Goal: Transaction & Acquisition: Purchase product/service

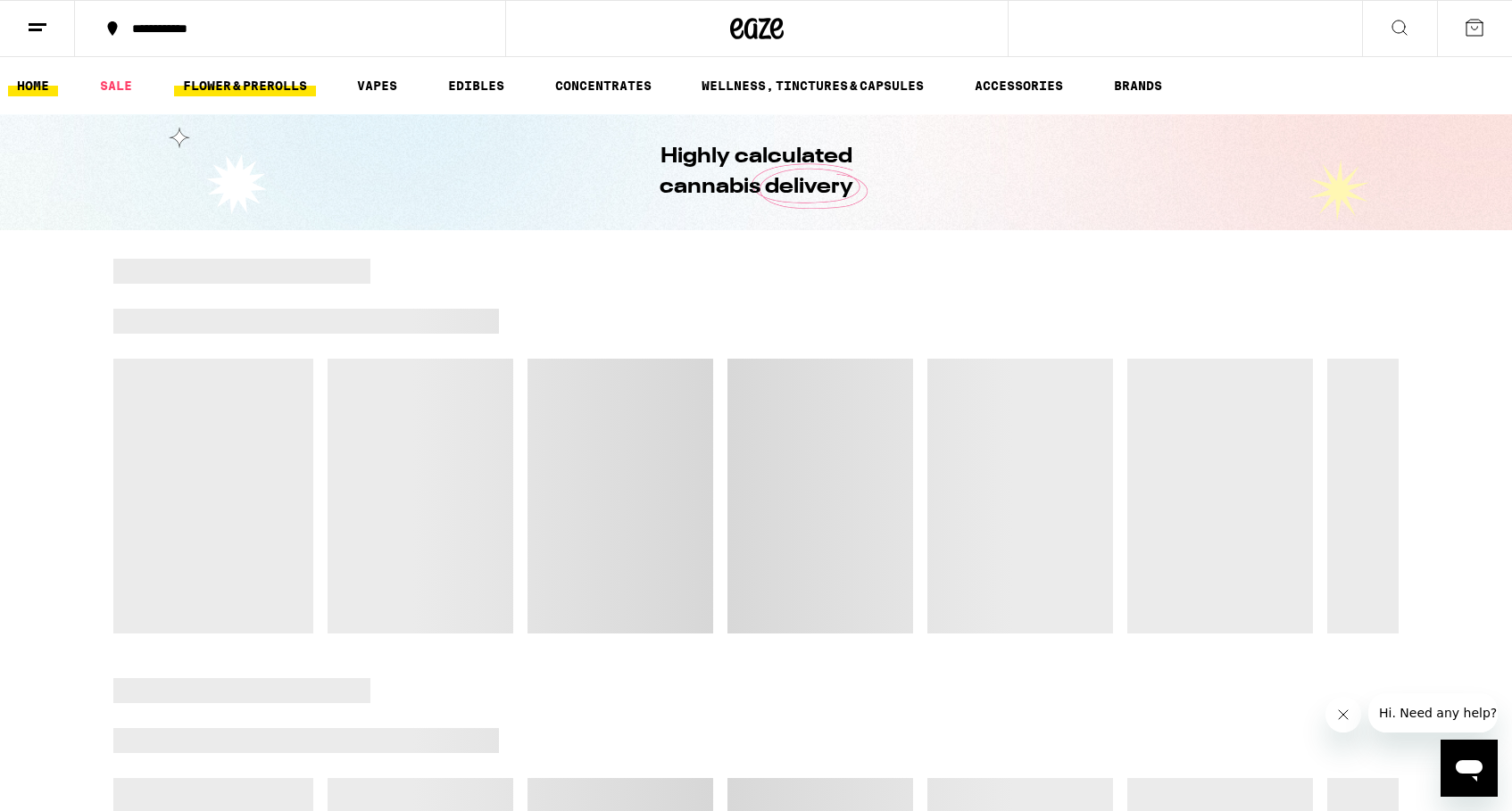
click at [257, 93] on link "FLOWER & PREROLLS" at bounding box center [245, 86] width 142 height 21
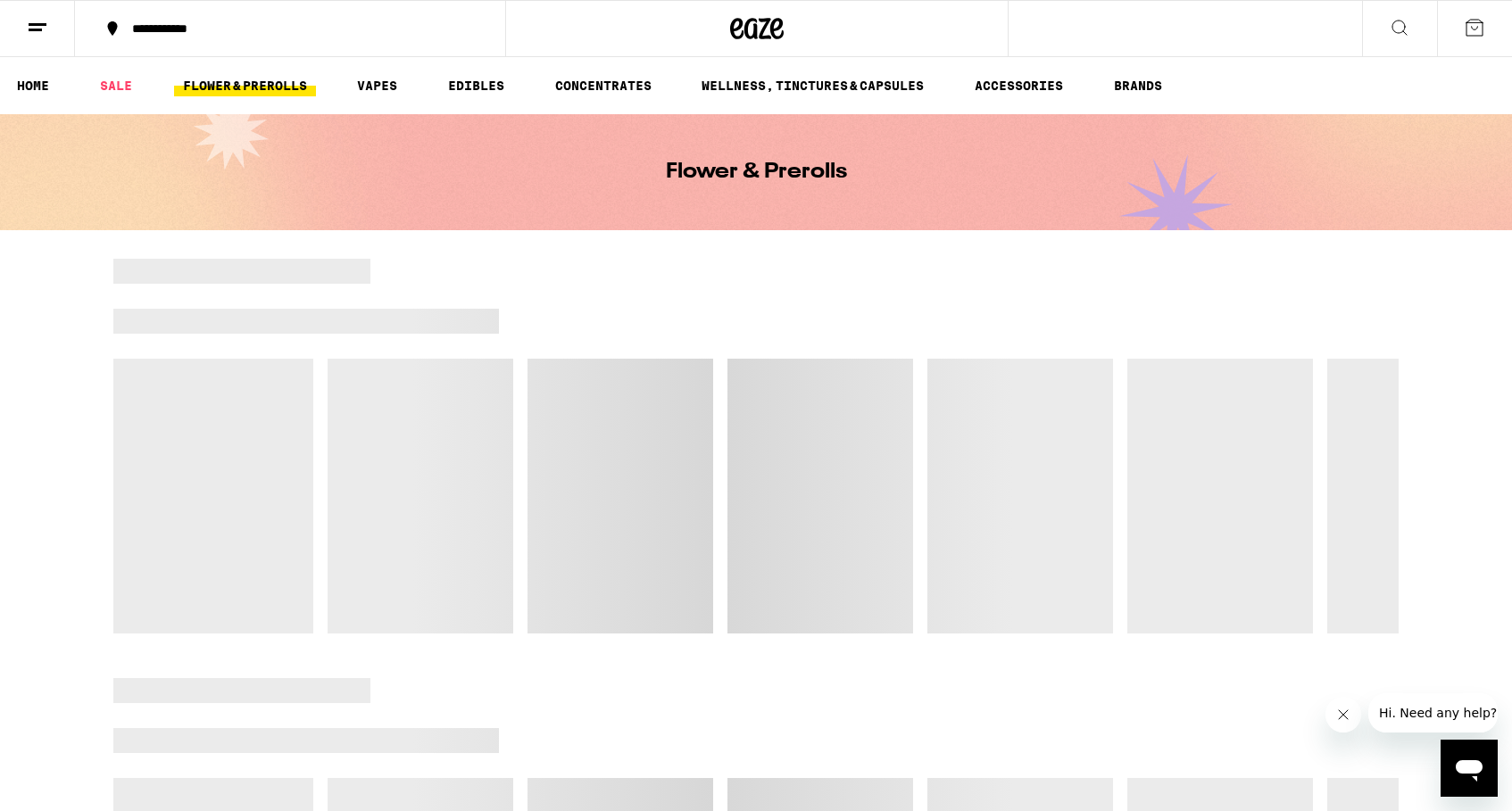
click at [278, 83] on link "FLOWER & PREROLLS" at bounding box center [245, 86] width 142 height 21
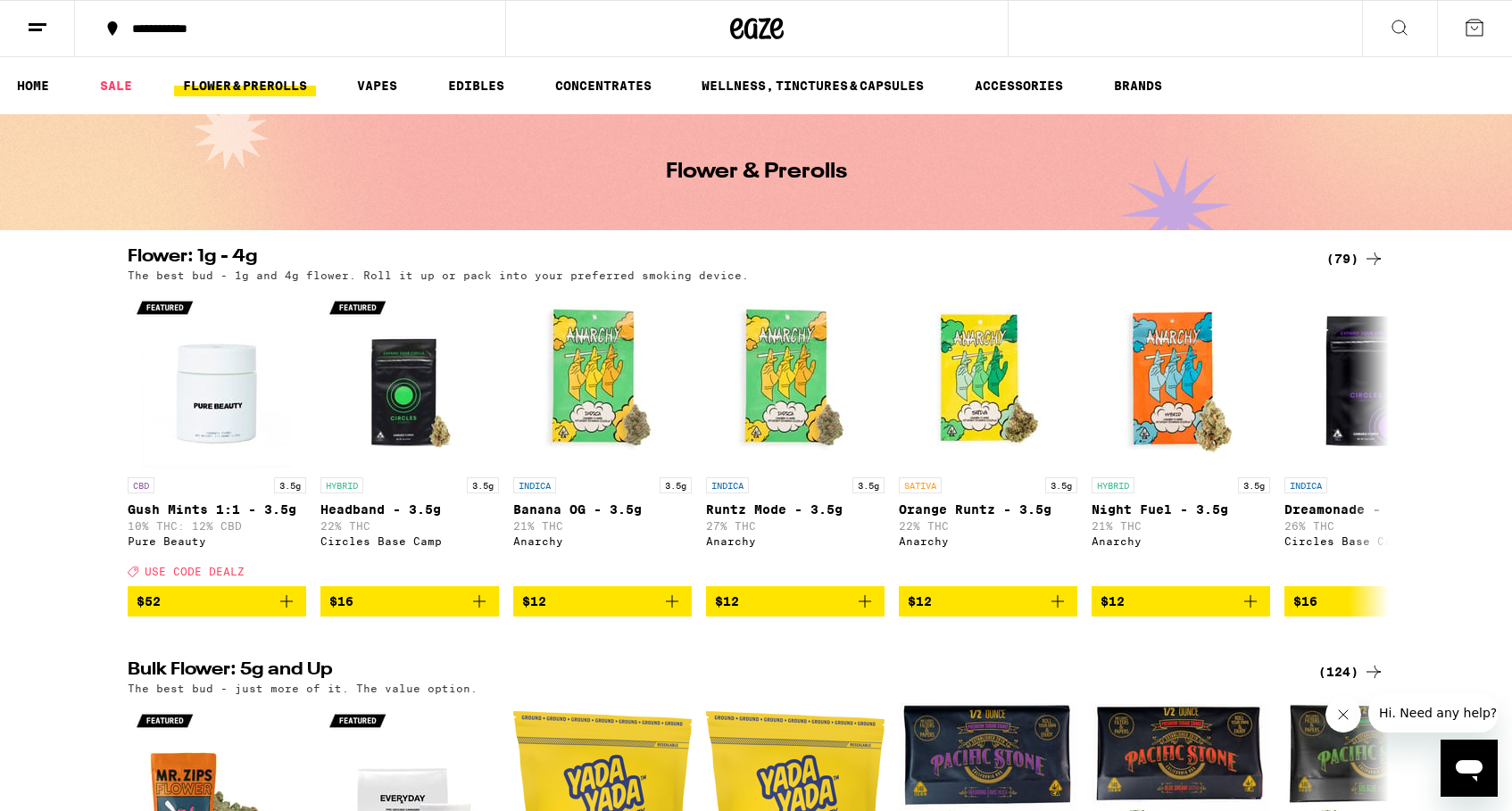
click at [1352, 264] on div "(79)" at bounding box center [1355, 259] width 58 height 21
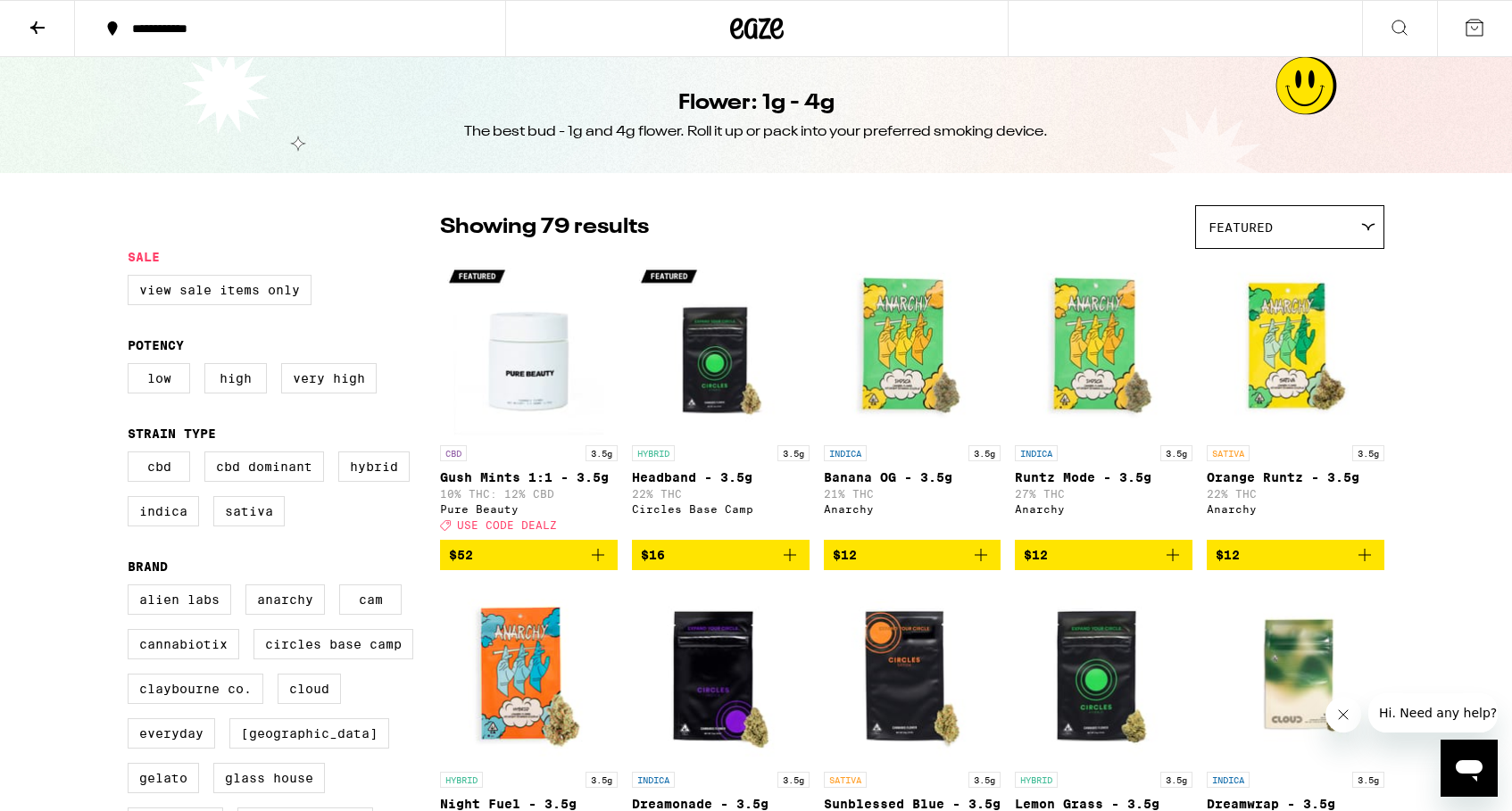
click at [1316, 224] on div "Featured" at bounding box center [1289, 227] width 188 height 42
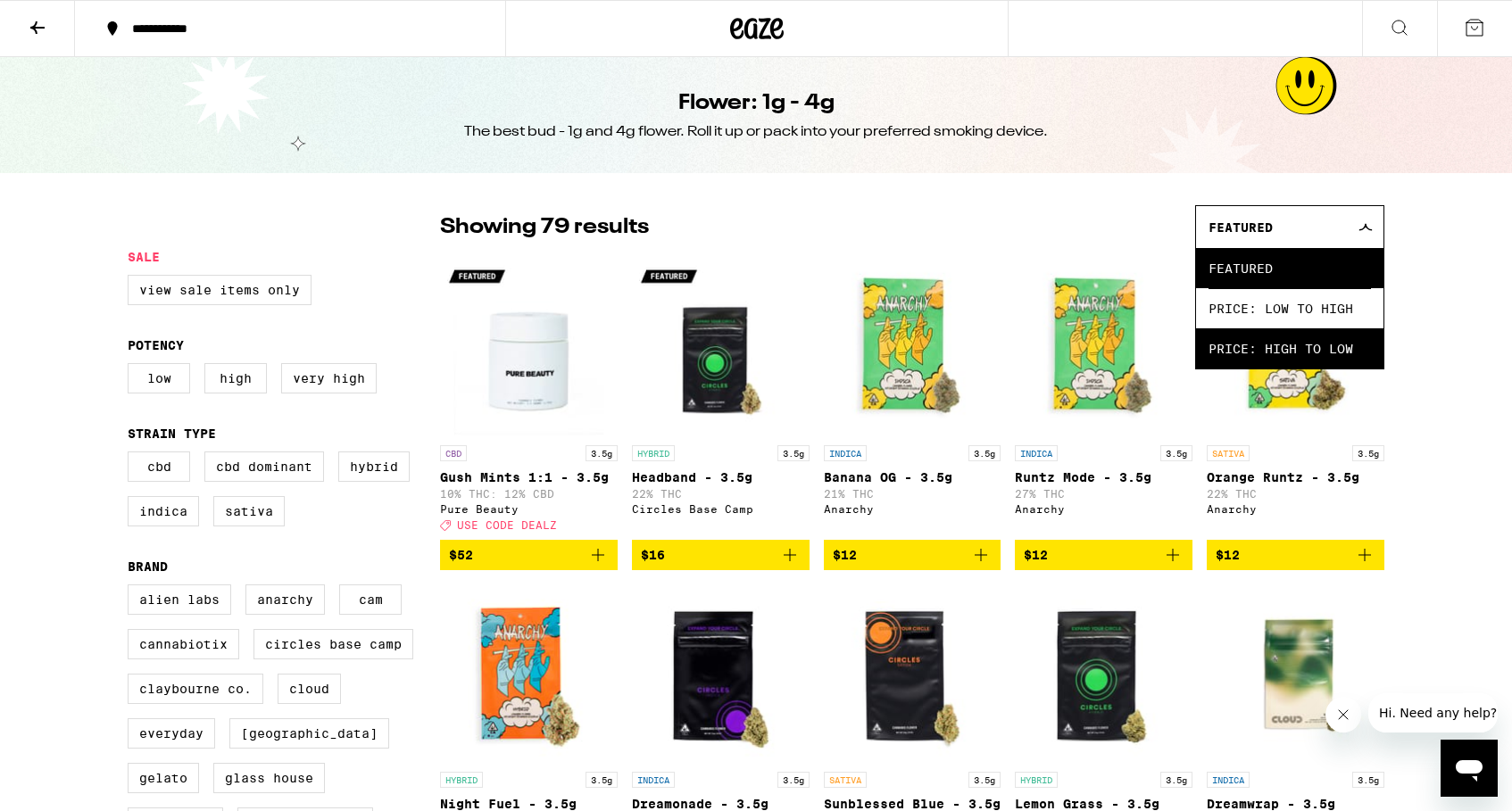
click at [1265, 342] on span "Price: High to Low" at bounding box center [1289, 348] width 163 height 40
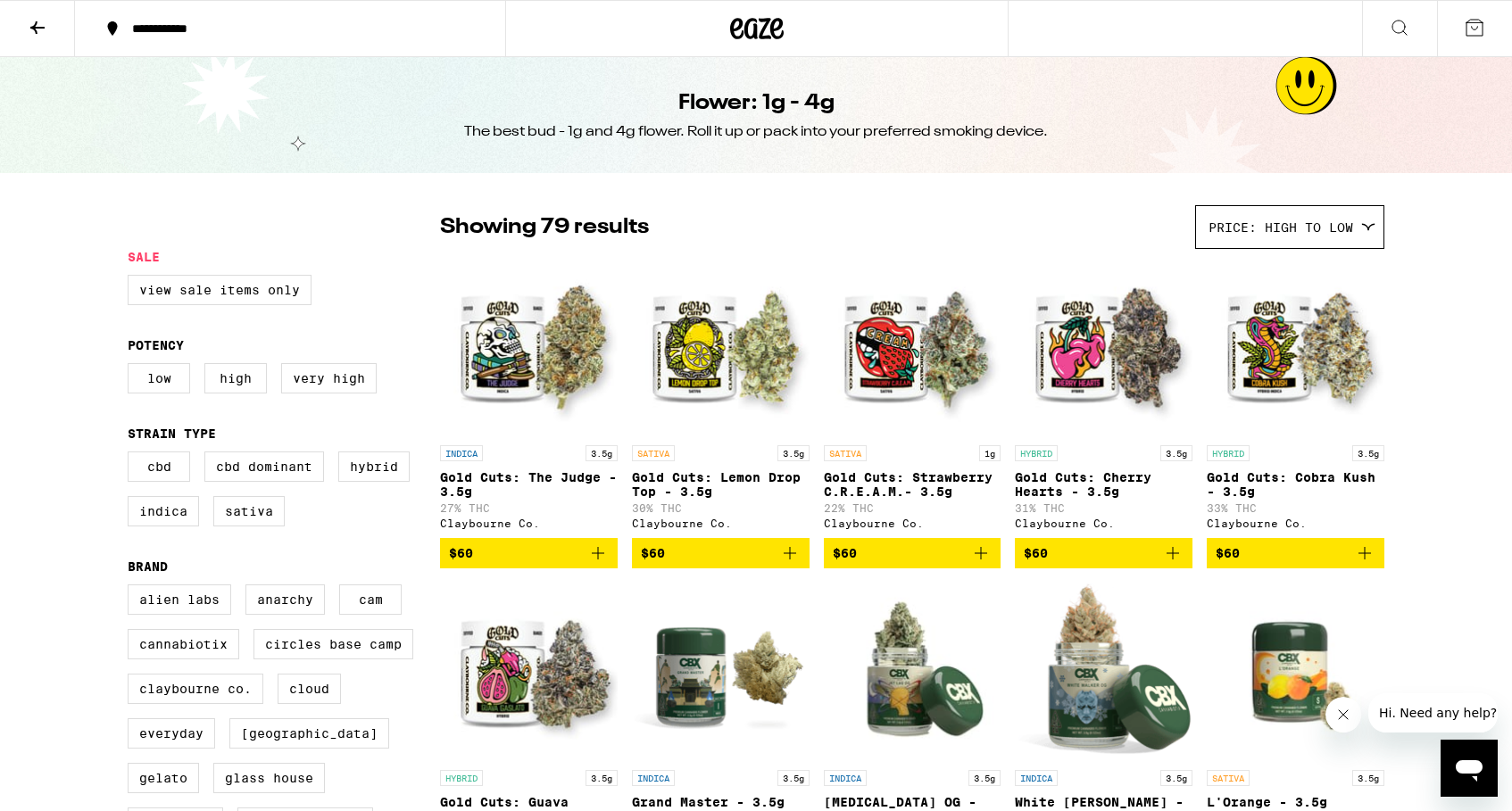
click at [597, 564] on icon "Add to bag" at bounding box center [597, 553] width 21 height 21
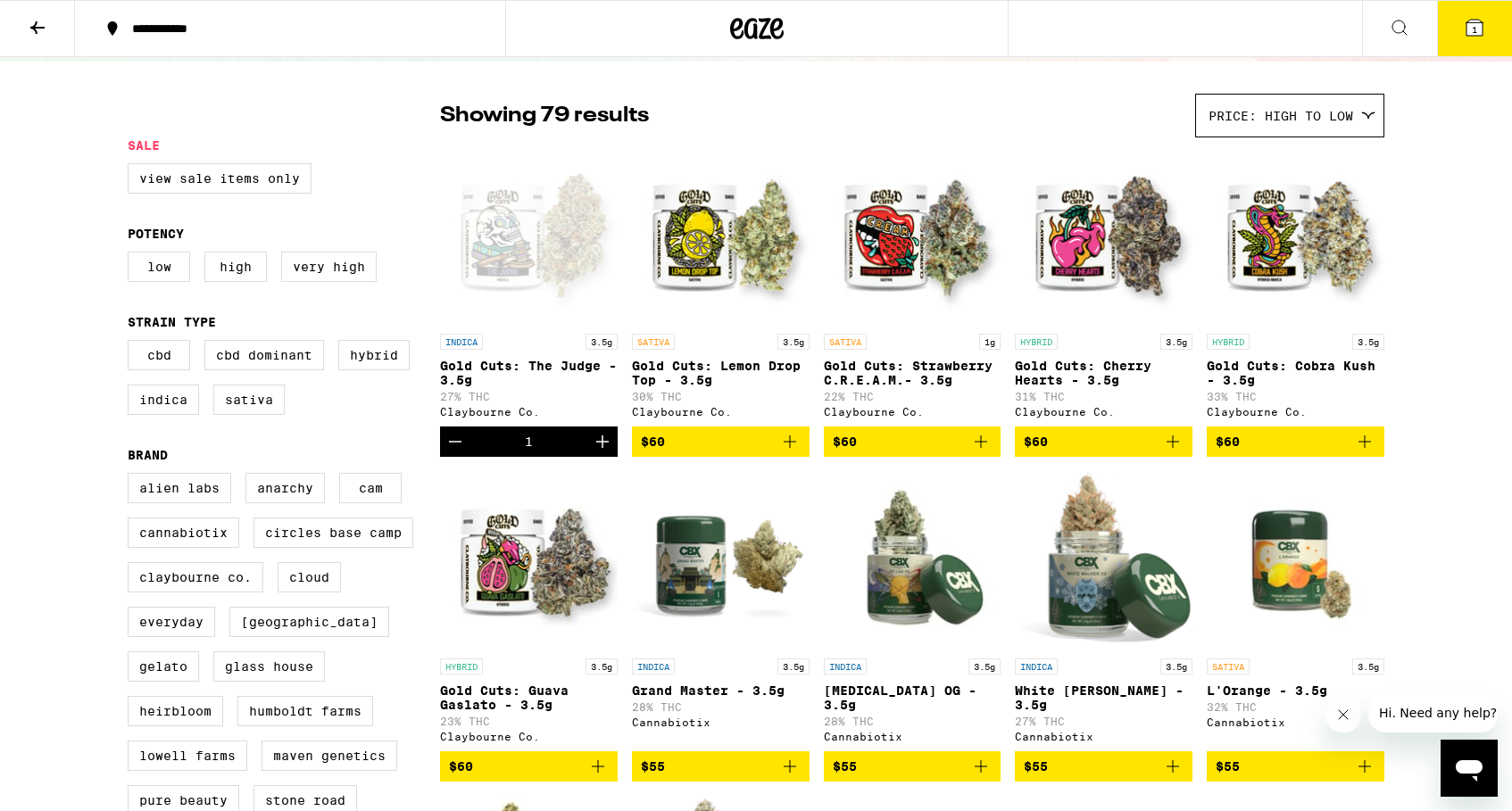
scroll to position [120, 0]
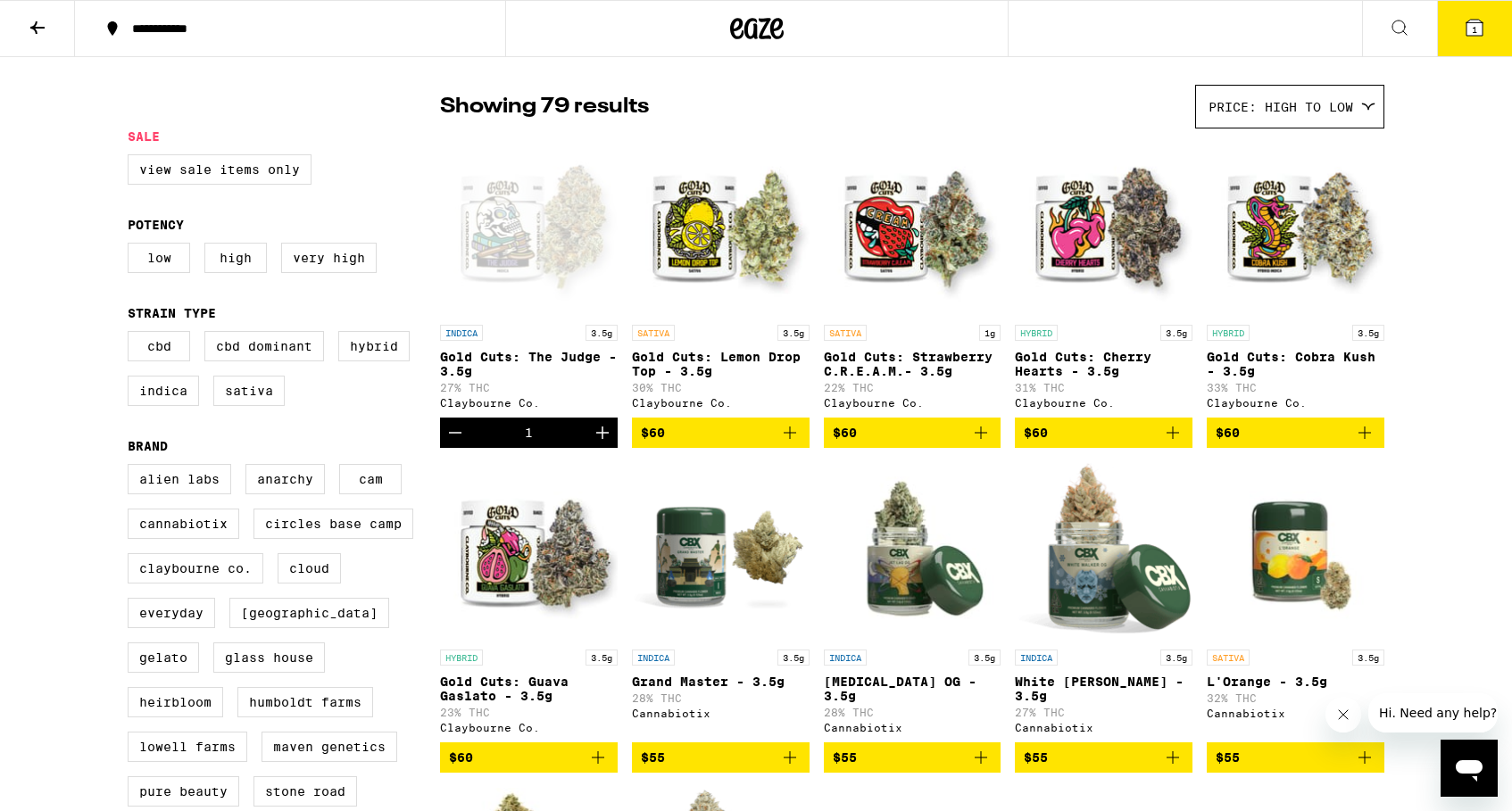
click at [595, 764] on icon "Add to bag" at bounding box center [597, 757] width 13 height 13
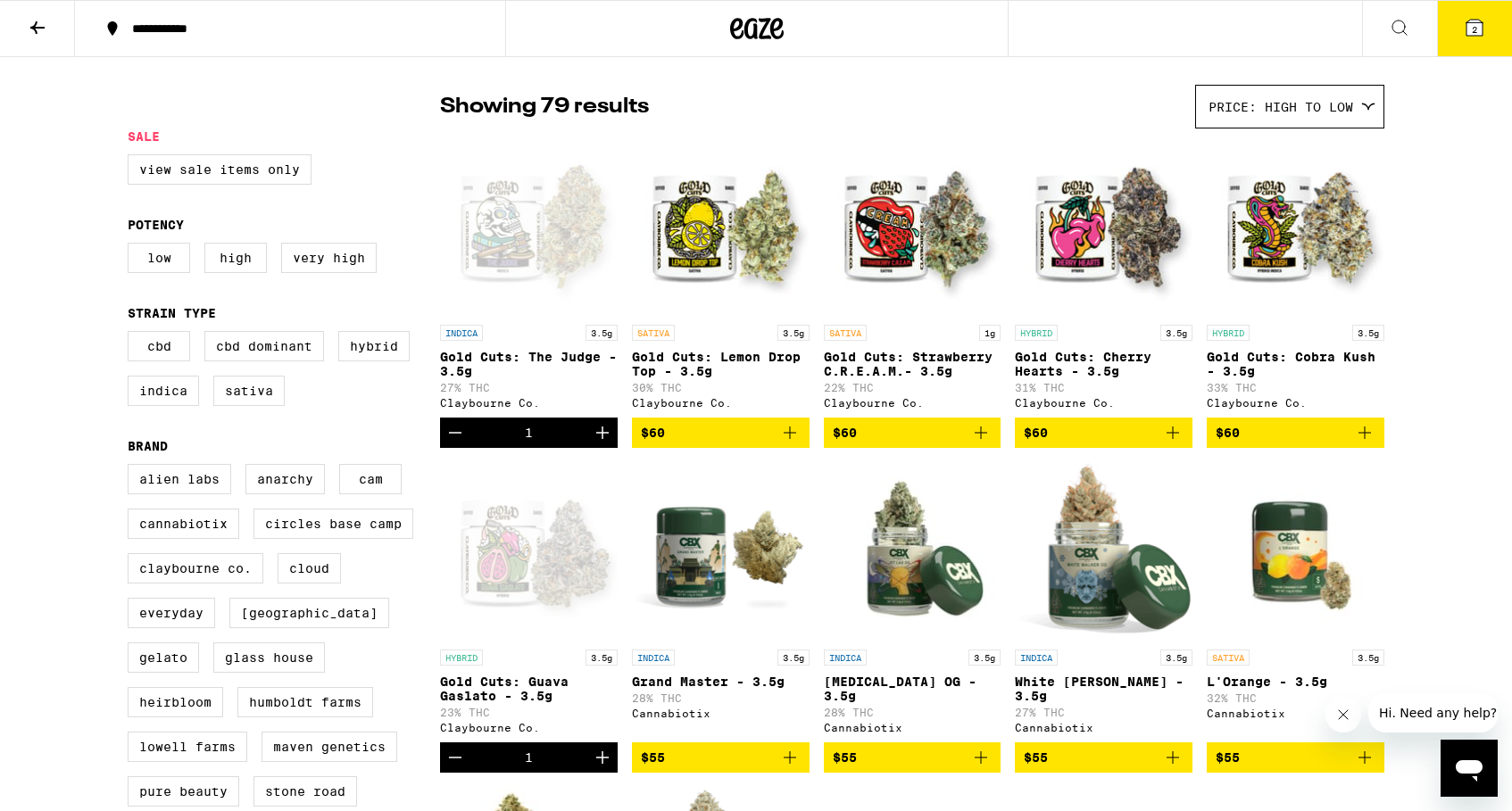
click at [984, 441] on icon "Add to bag" at bounding box center [980, 433] width 21 height 21
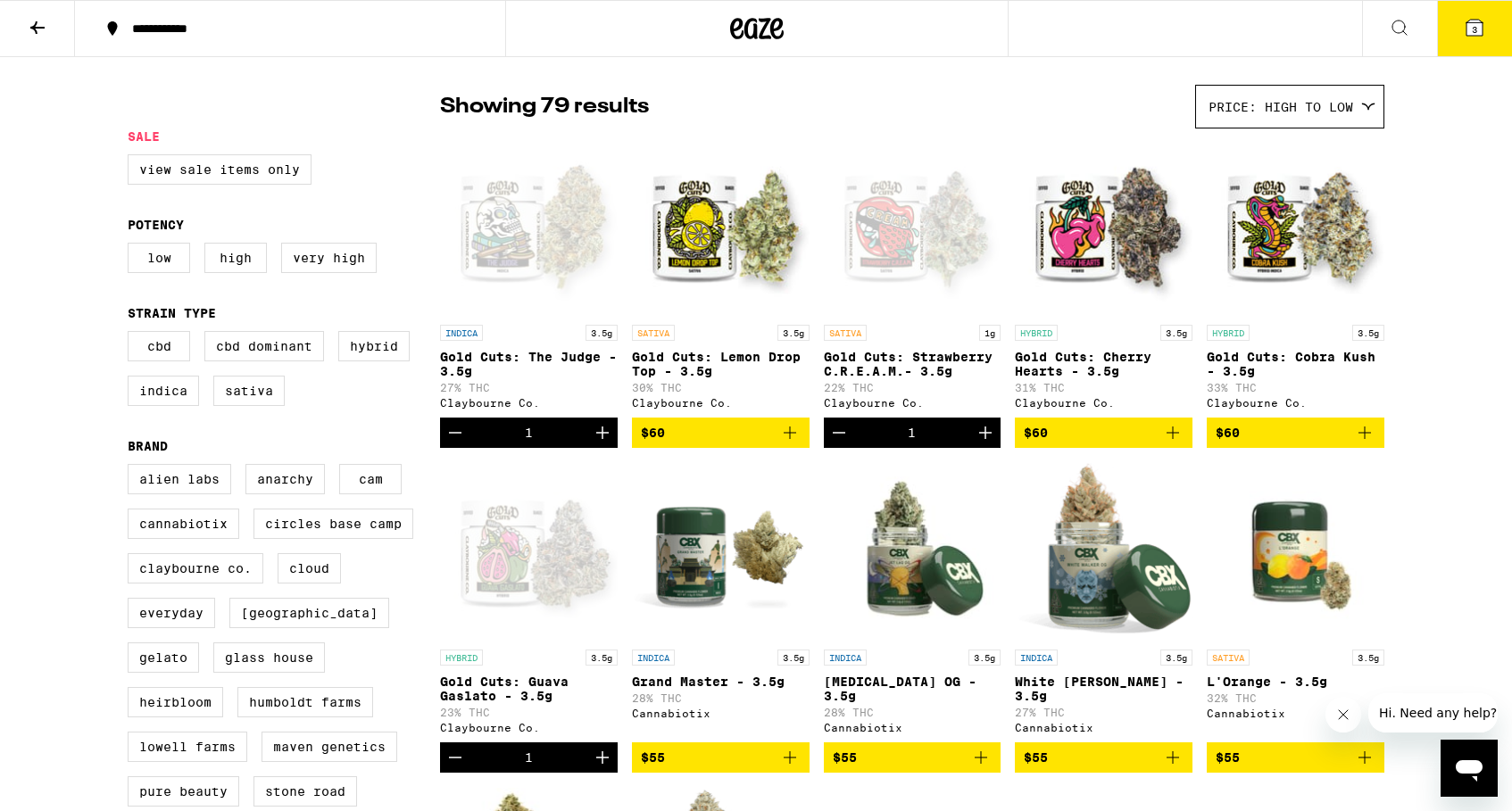
click at [1475, 14] on button "3" at bounding box center [1474, 29] width 75 height 56
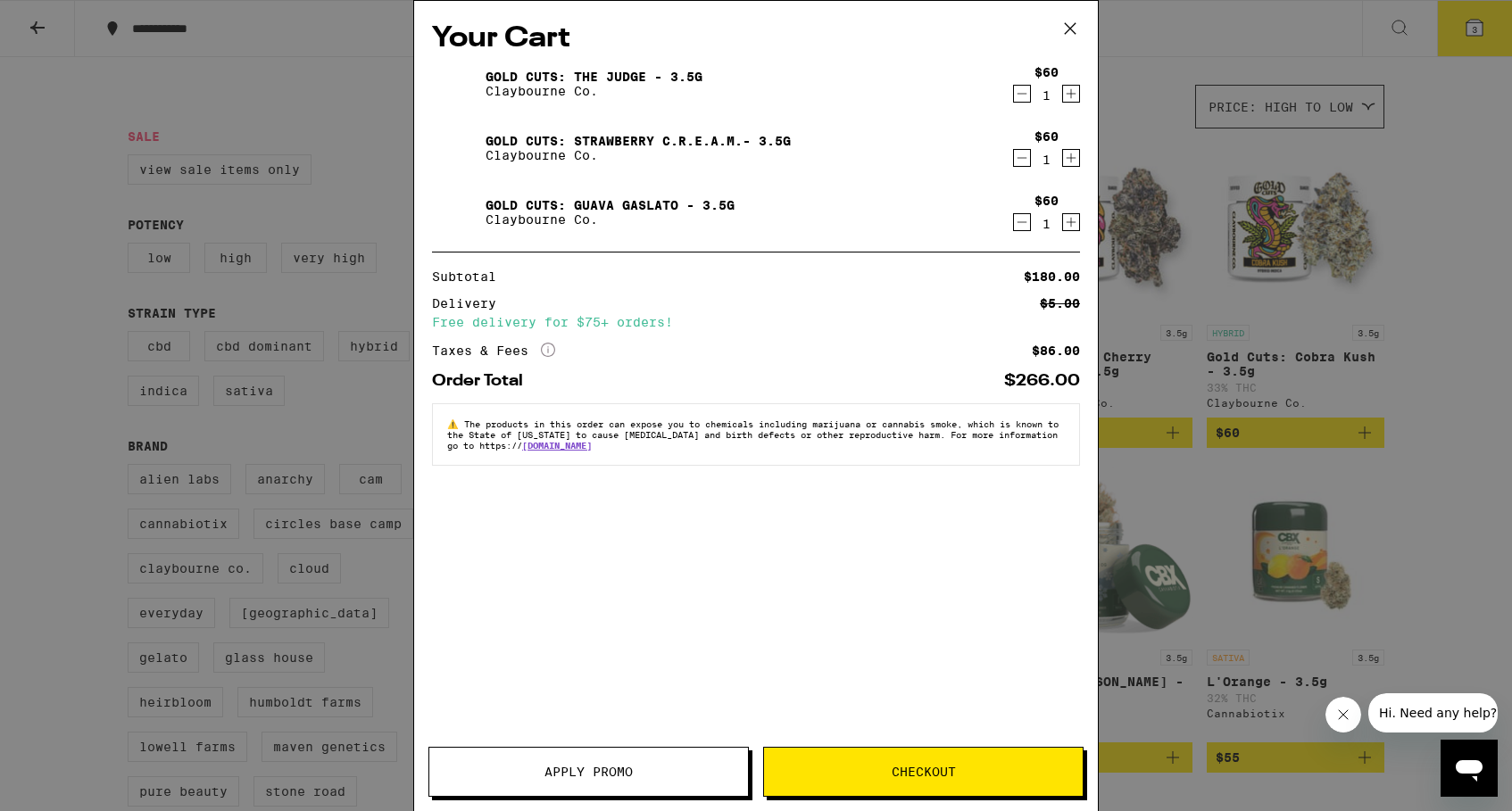
click at [923, 773] on span "Checkout" at bounding box center [923, 772] width 64 height 13
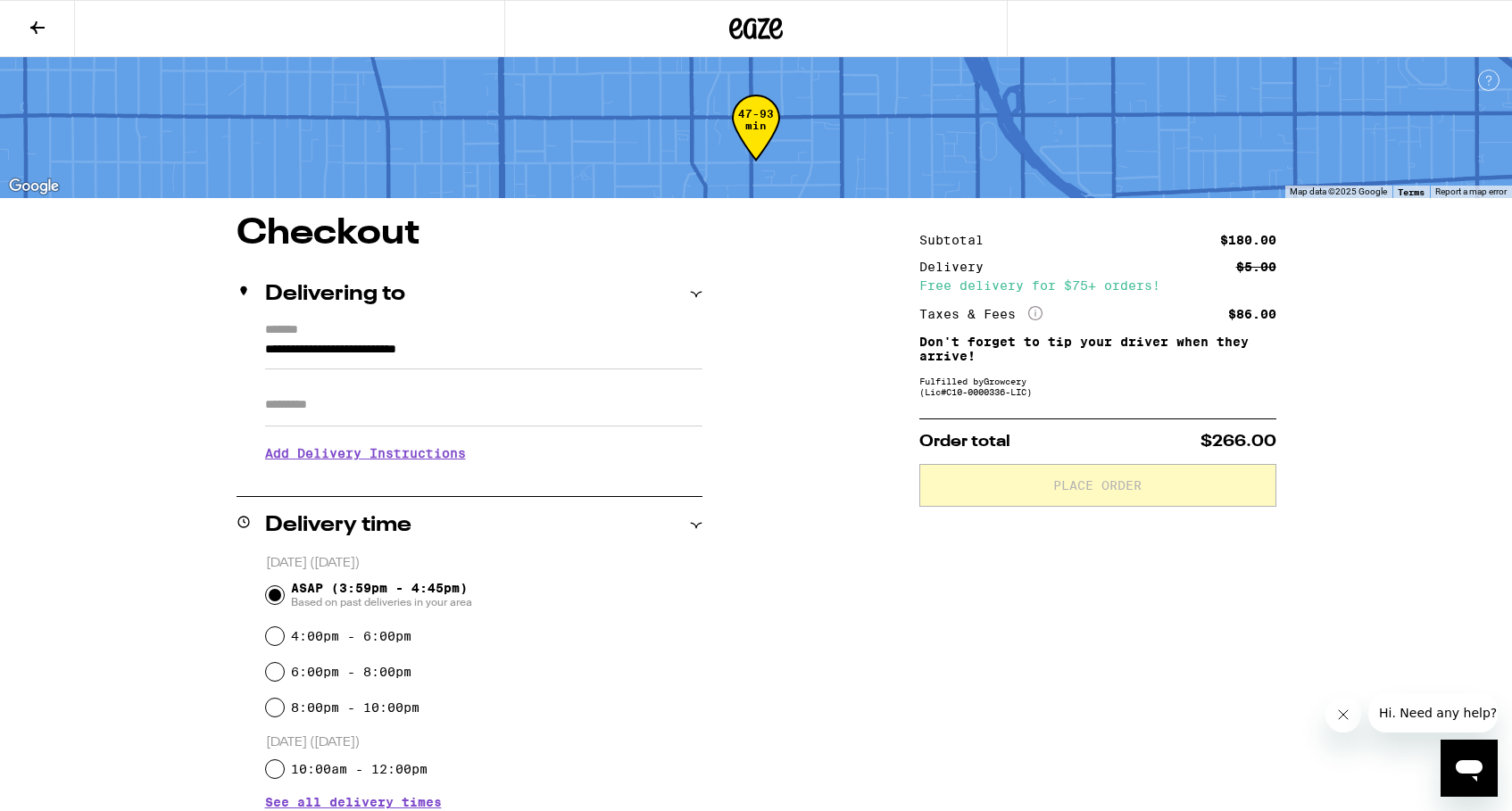
click at [378, 406] on input "Apt/Suite" at bounding box center [484, 405] width 438 height 43
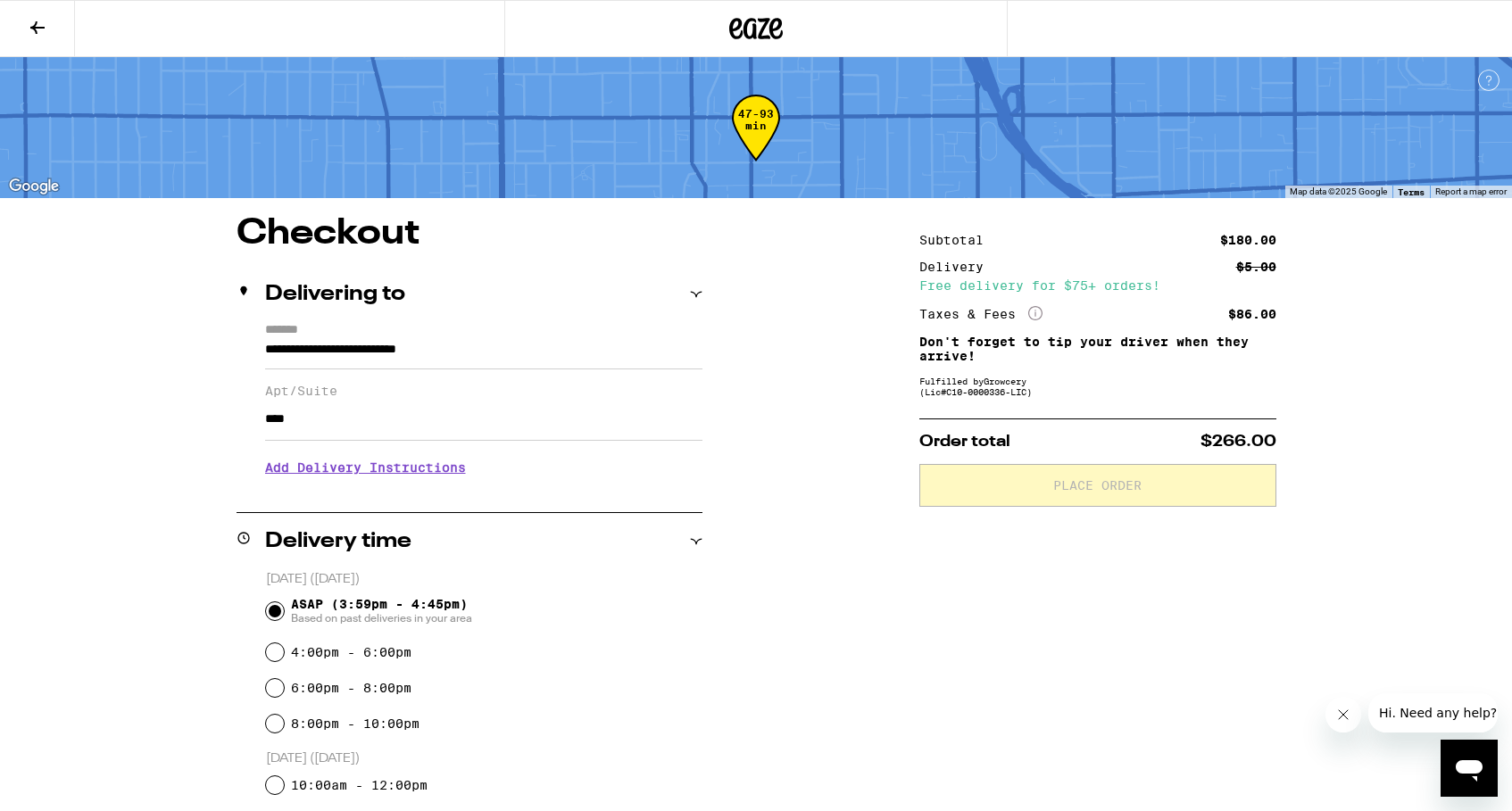
type input "****"
click at [377, 473] on h3 "Add Delivery Instructions" at bounding box center [484, 468] width 438 height 41
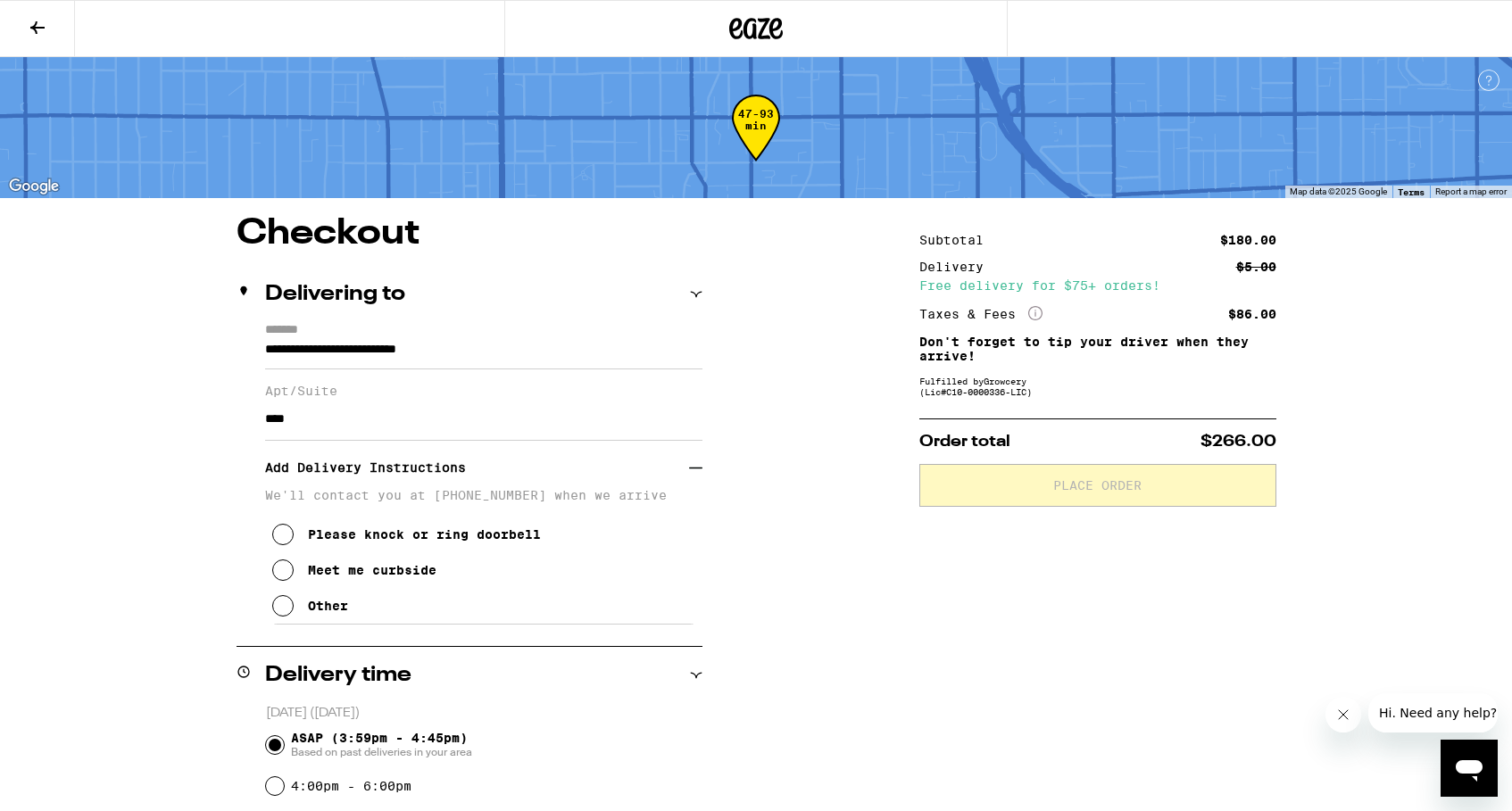
click at [278, 545] on icon at bounding box center [283, 535] width 21 height 21
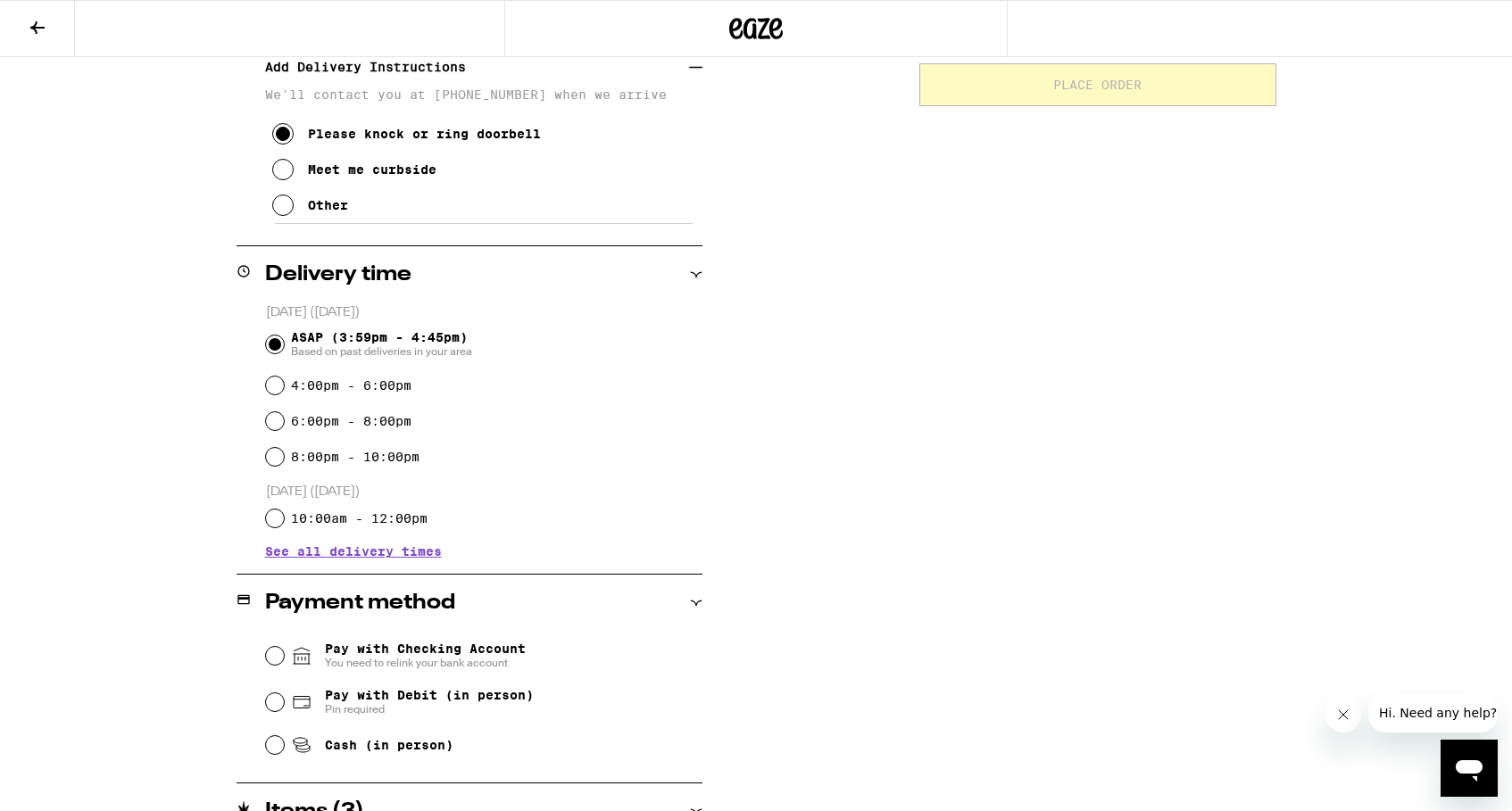
scroll to position [492, 0]
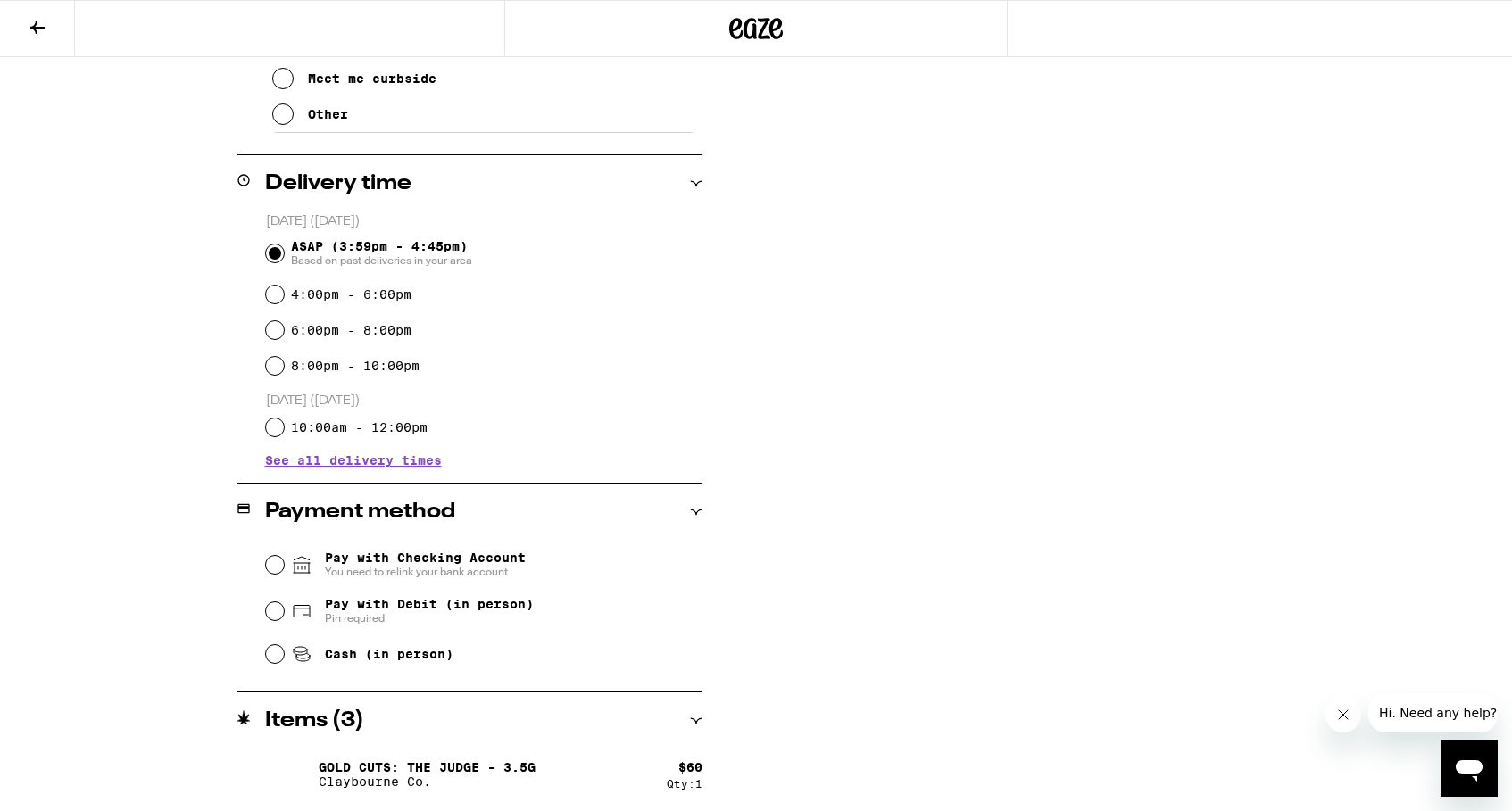
click at [263, 601] on div "Pay with Checking Account You need to relink your bank account Pay with Debit (…" at bounding box center [469, 607] width 466 height 133
click at [276, 607] on input "Pay with Debit (in person) Pin required" at bounding box center [274, 611] width 18 height 18
radio input "true"
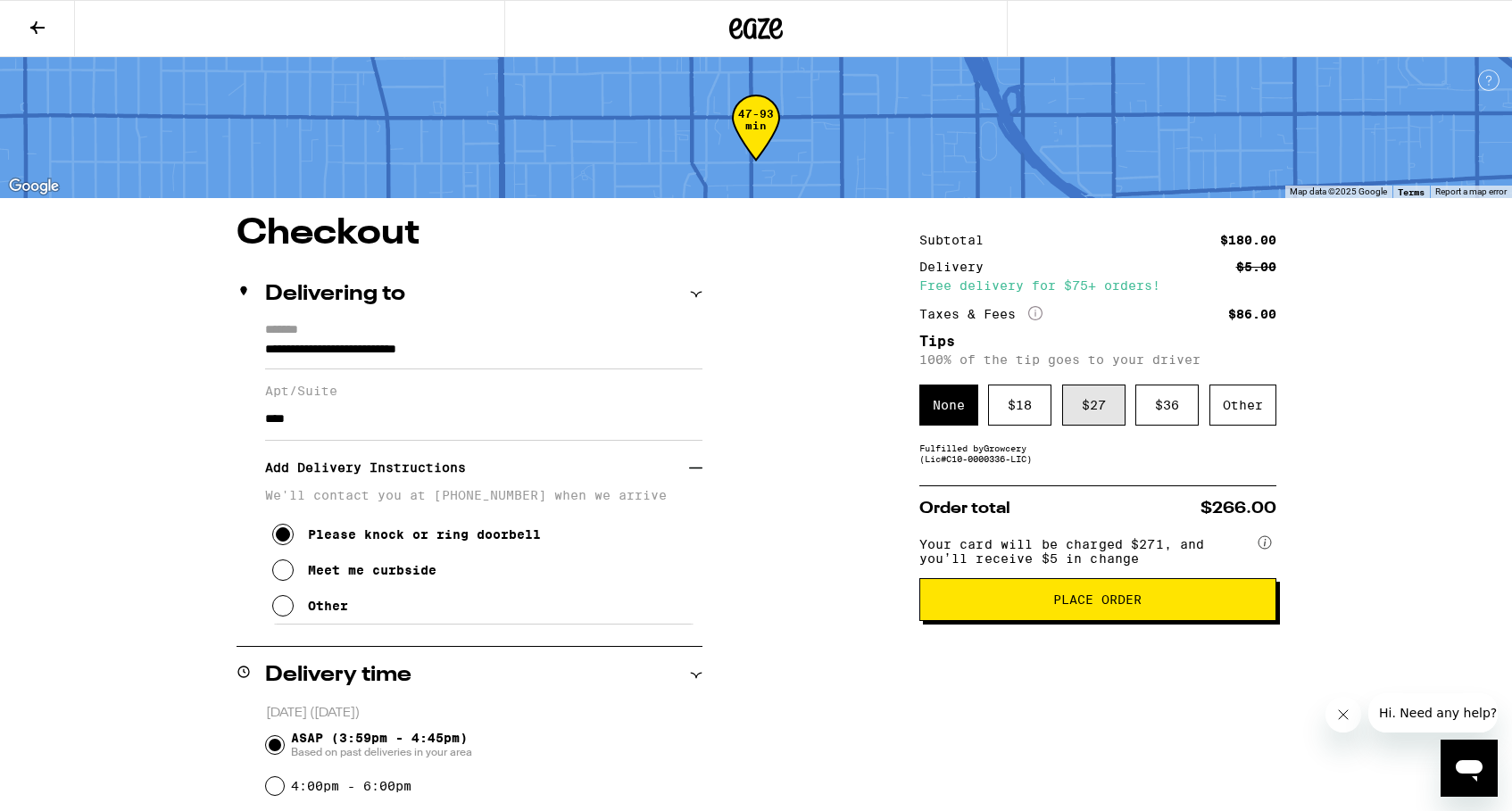
scroll to position [0, 0]
click at [1157, 403] on div "$ 36" at bounding box center [1167, 405] width 63 height 41
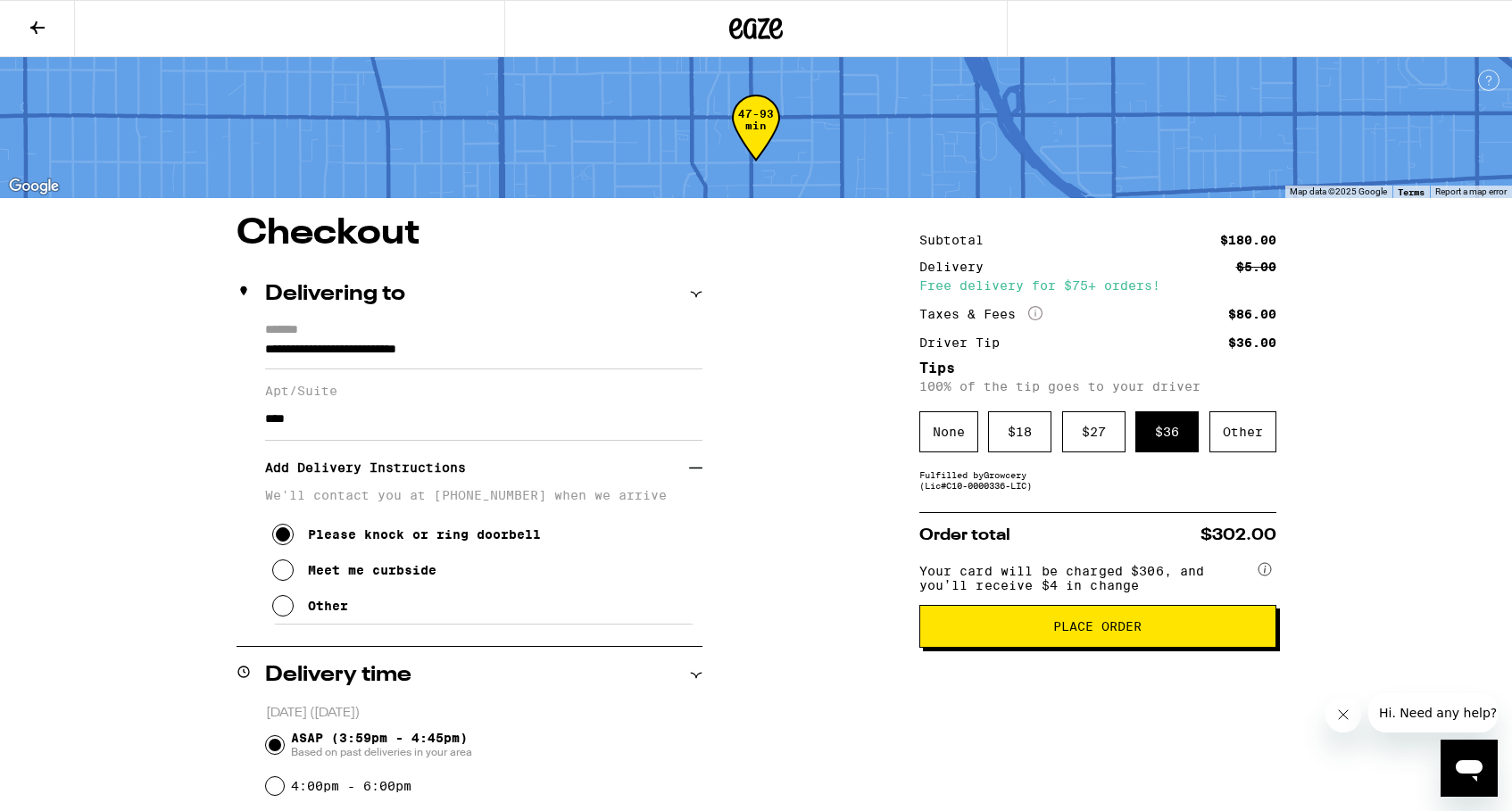
click at [1117, 628] on button "Place Order" at bounding box center [1097, 626] width 357 height 43
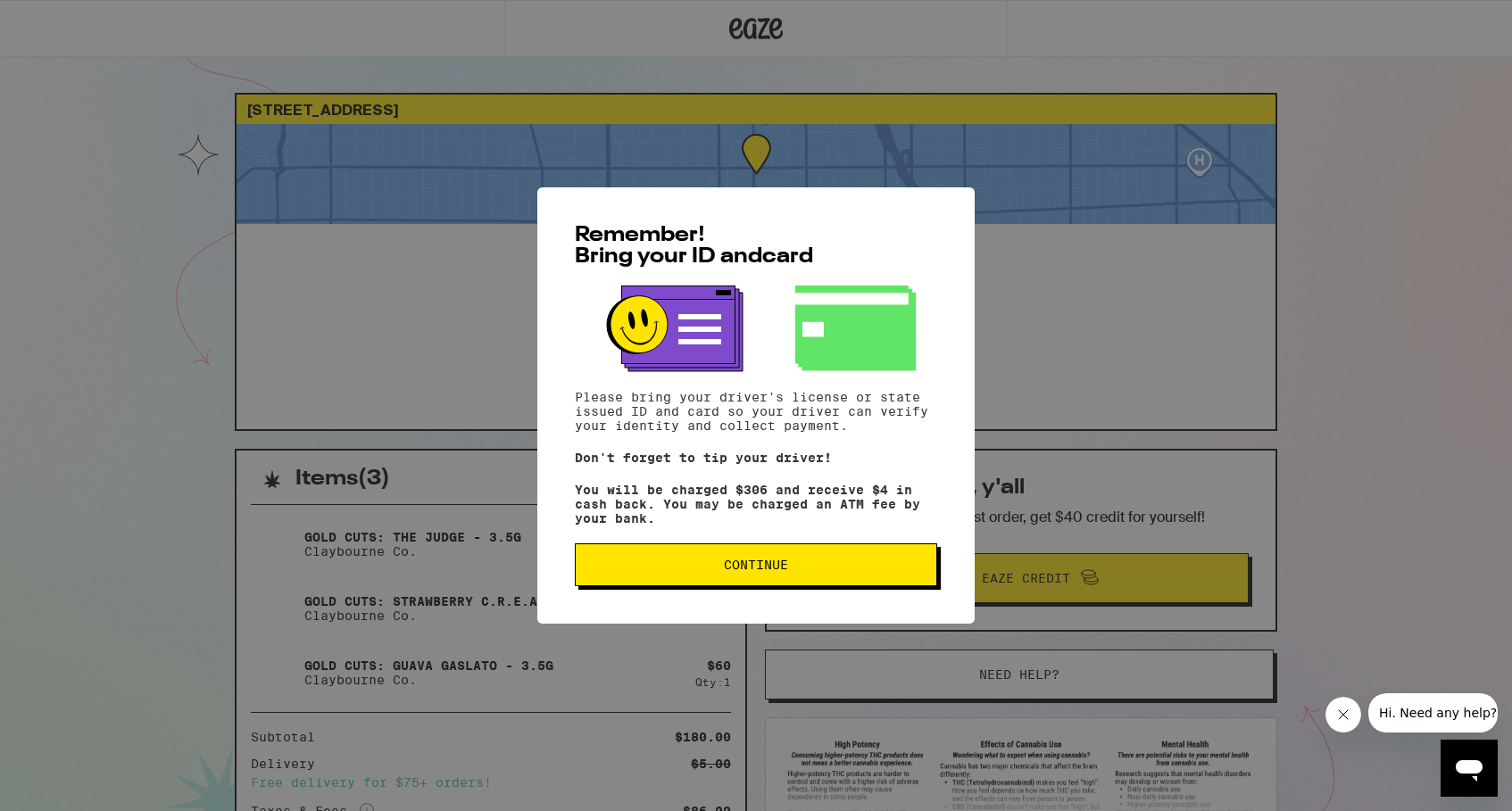
click at [791, 571] on span "Continue" at bounding box center [755, 565] width 332 height 13
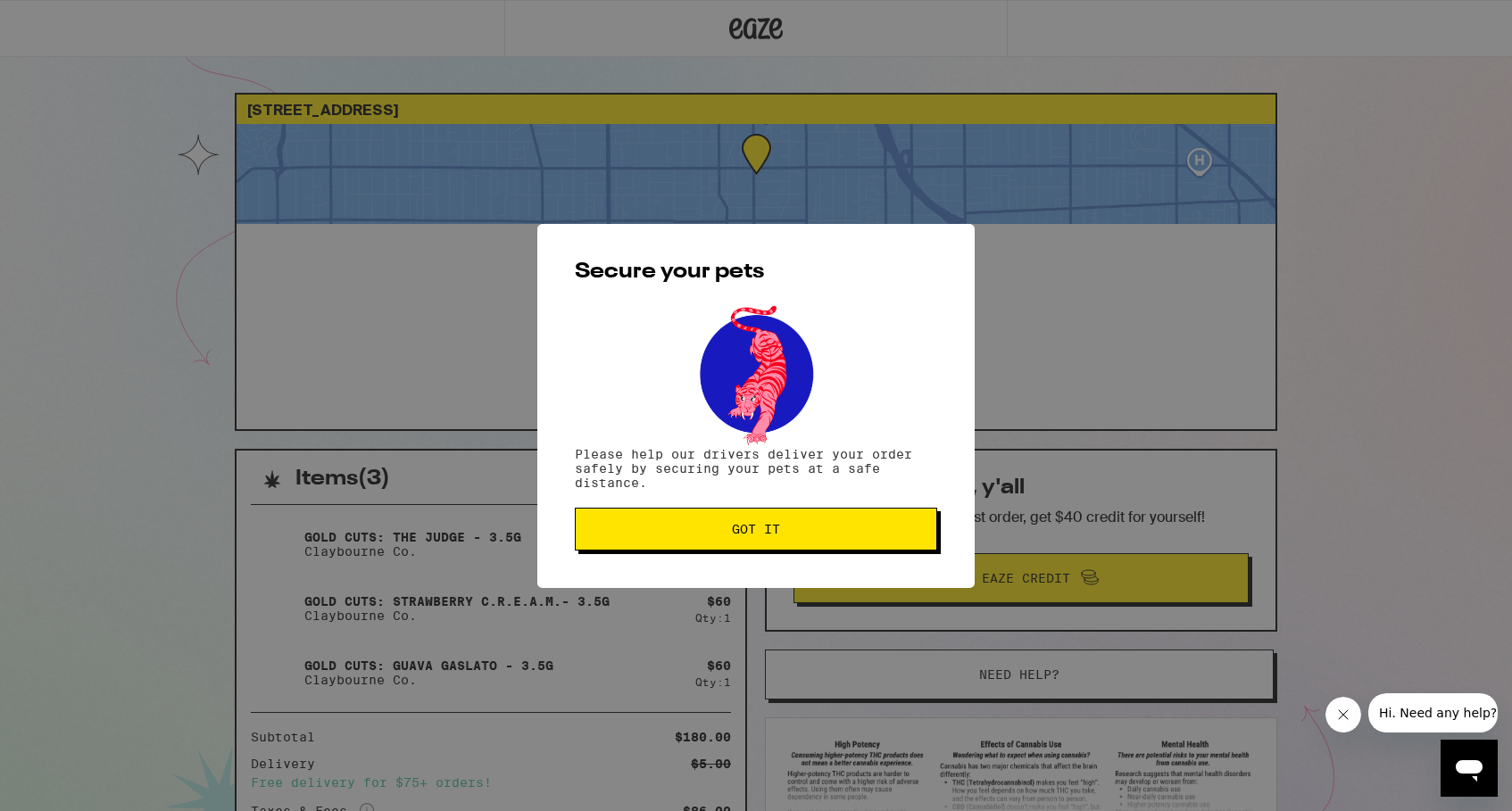
click at [792, 525] on button "Got it" at bounding box center [755, 529] width 363 height 43
